Goal: Transaction & Acquisition: Subscribe to service/newsletter

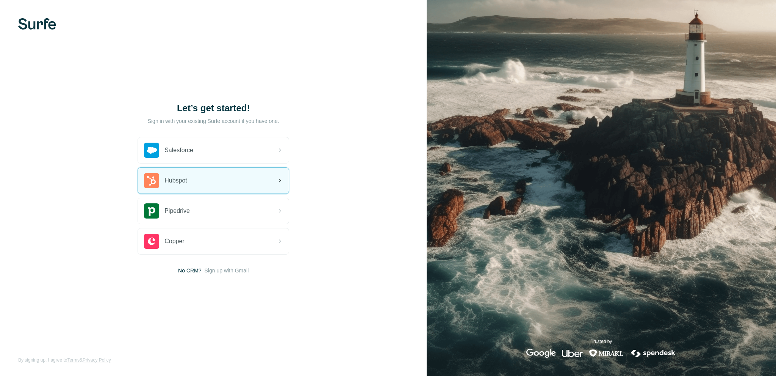
click at [201, 175] on div "Hubspot" at bounding box center [213, 181] width 151 height 26
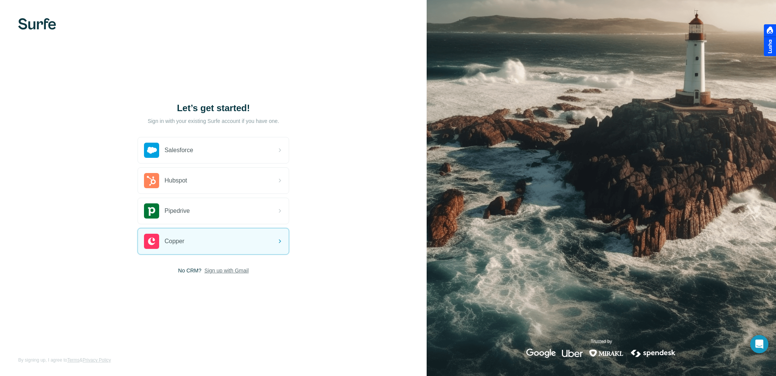
click at [222, 270] on span "Sign up with Gmail" at bounding box center [227, 270] width 44 height 8
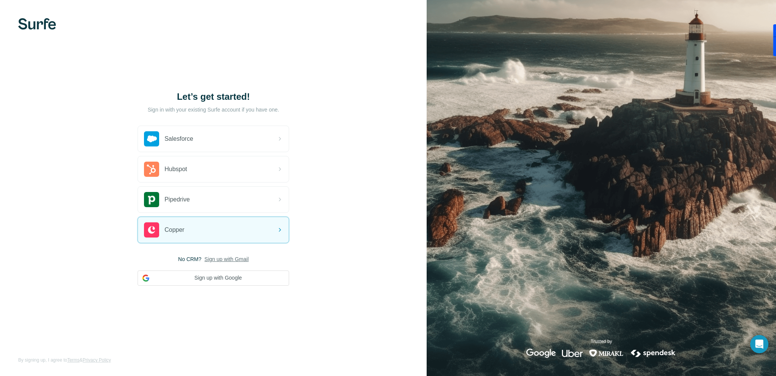
click at [720, 225] on img at bounding box center [602, 188] width 350 height 376
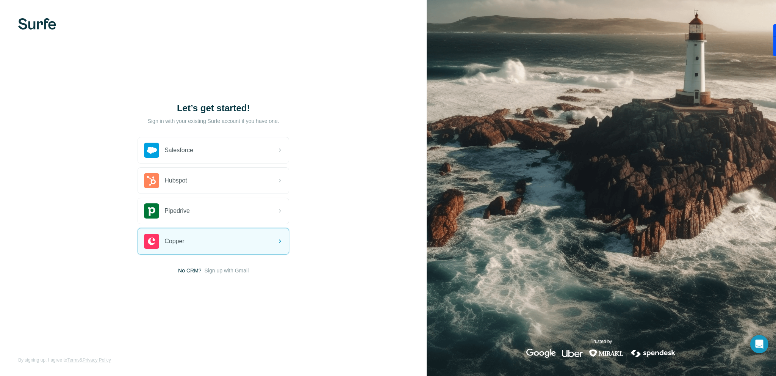
click at [215, 273] on span "Sign up with Gmail" at bounding box center [227, 270] width 44 height 8
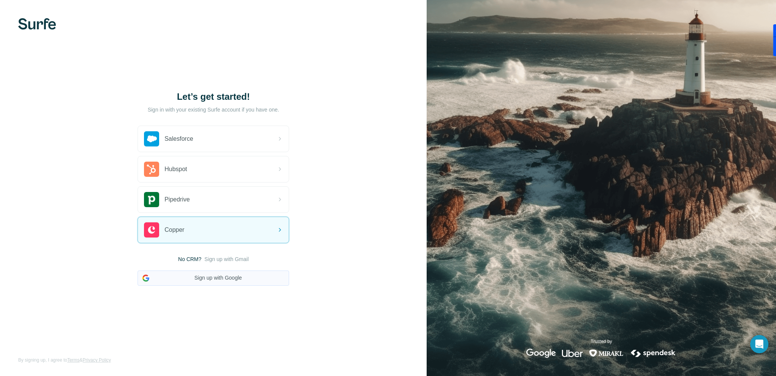
click at [216, 276] on button "Sign up with Google" at bounding box center [214, 277] width 152 height 15
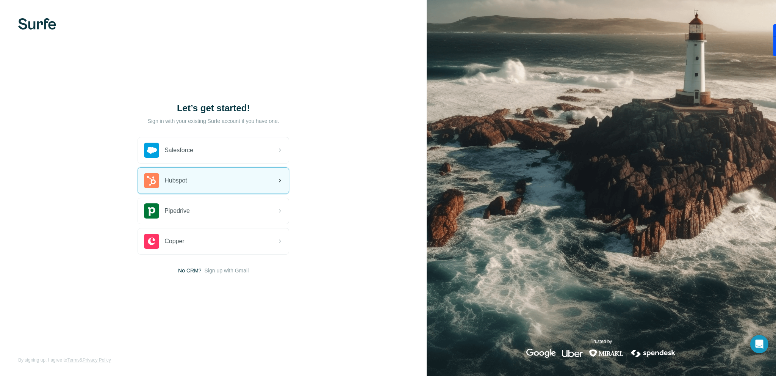
click at [211, 185] on div "Hubspot" at bounding box center [213, 181] width 151 height 26
